Goal: Find contact information: Find contact information

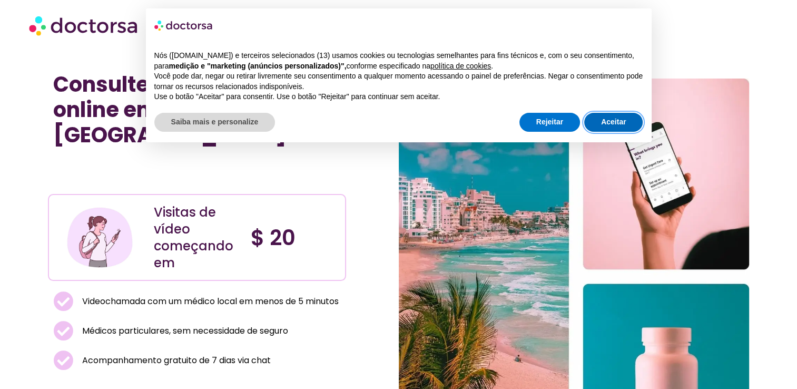
click at [605, 122] on button "Aceitar" at bounding box center [613, 122] width 58 height 19
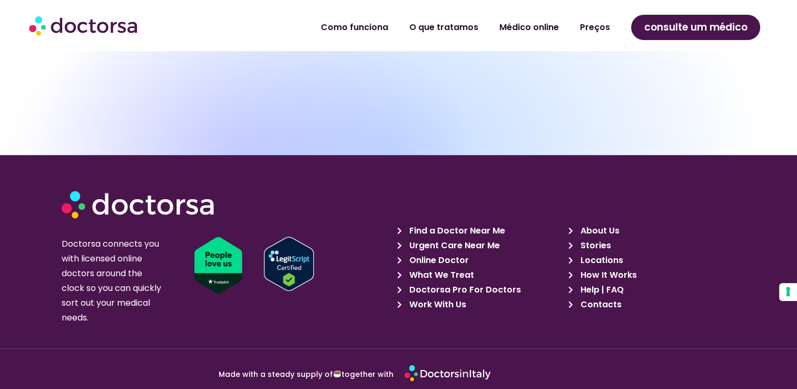
scroll to position [5003, 0]
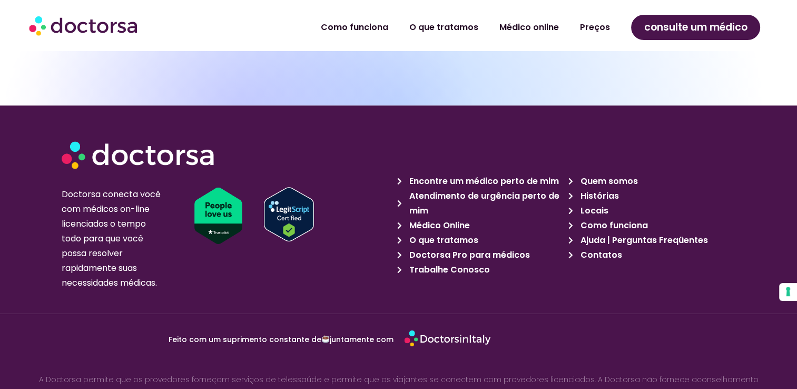
click at [598, 248] on span "Contatos" at bounding box center [599, 255] width 44 height 15
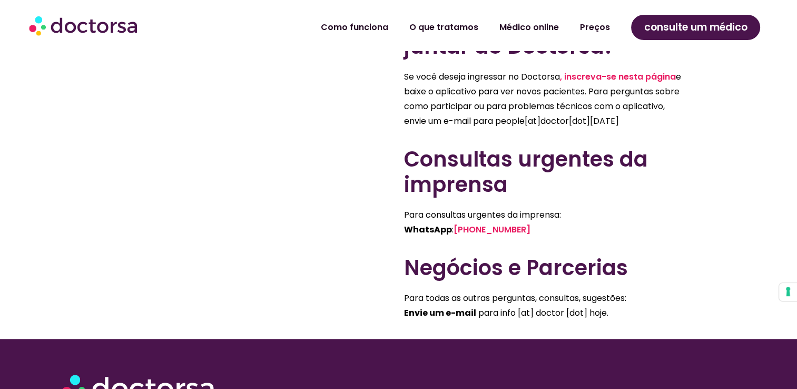
scroll to position [729, 0]
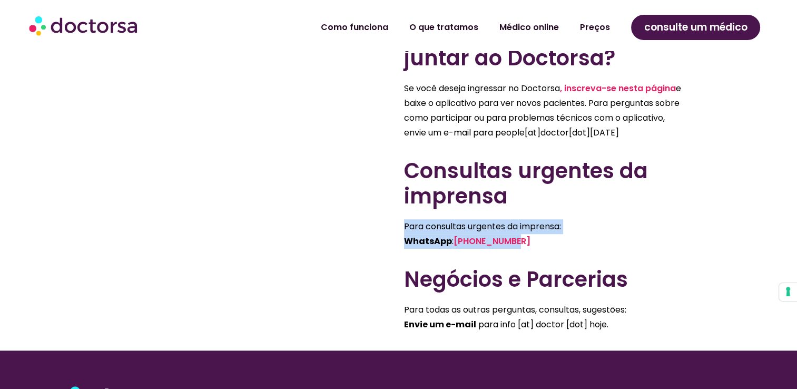
drag, startPoint x: 552, startPoint y: 248, endPoint x: 522, endPoint y: 264, distance: 34.4
click at [522, 256] on div "Para consultas urgentes da imprensa: WhatsApp : +39(370)1359521" at bounding box center [546, 237] width 284 height 37
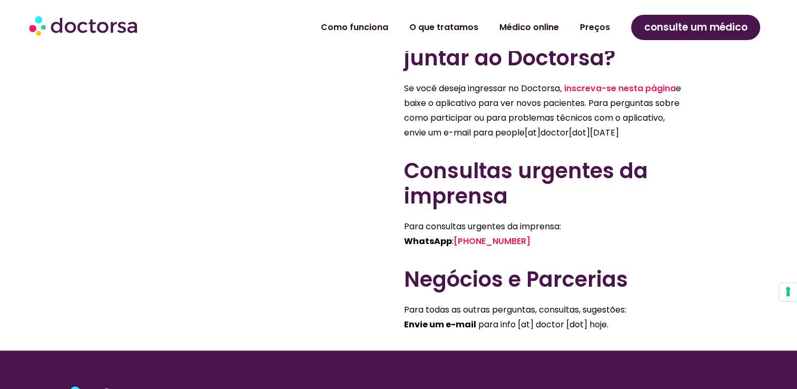
drag, startPoint x: 522, startPoint y: 264, endPoint x: 542, endPoint y: 272, distance: 21.3
drag, startPoint x: 529, startPoint y: 256, endPoint x: 471, endPoint y: 258, distance: 57.4
click at [471, 249] on p "Para consultas urgentes da imprensa: WhatsApp : +39(370)1359521" at bounding box center [546, 233] width 284 height 29
copy link "(370)1359521"
